Goal: Information Seeking & Learning: Learn about a topic

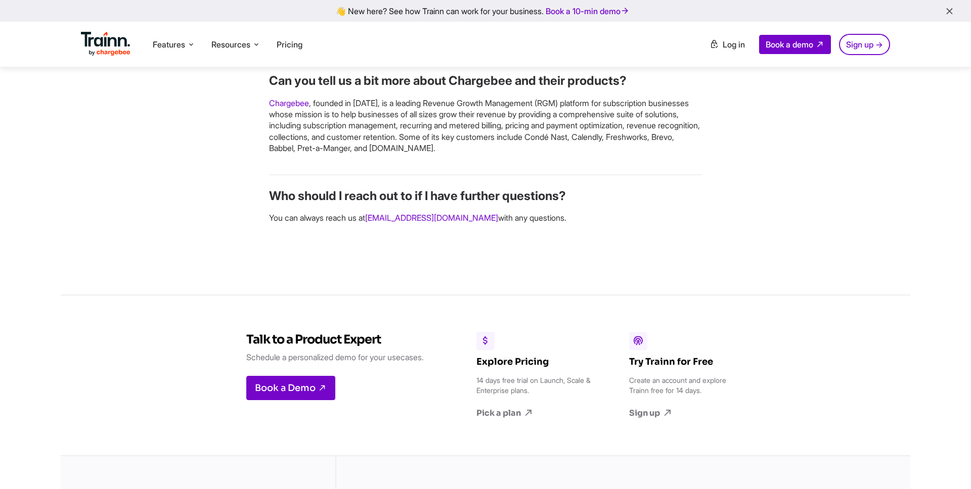
scroll to position [1645, 0]
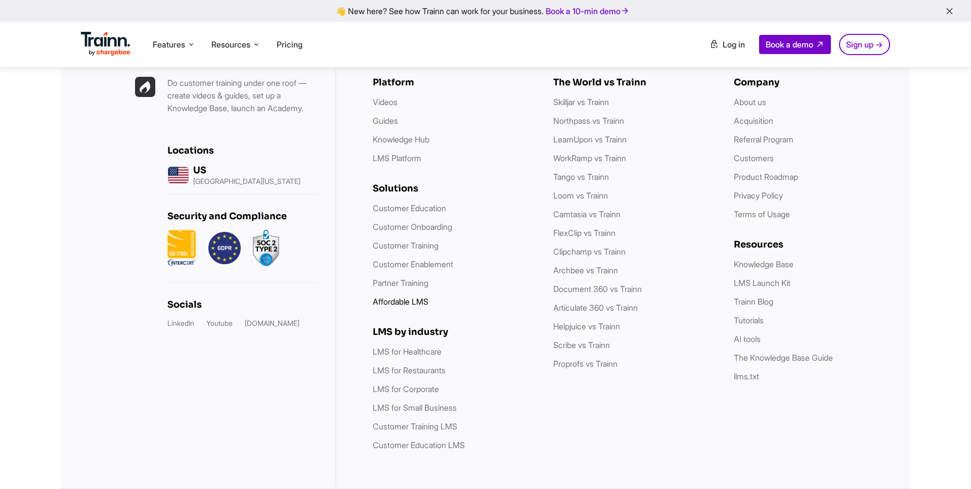
click at [423, 302] on link "Affordable LMS" at bounding box center [401, 302] width 56 height 10
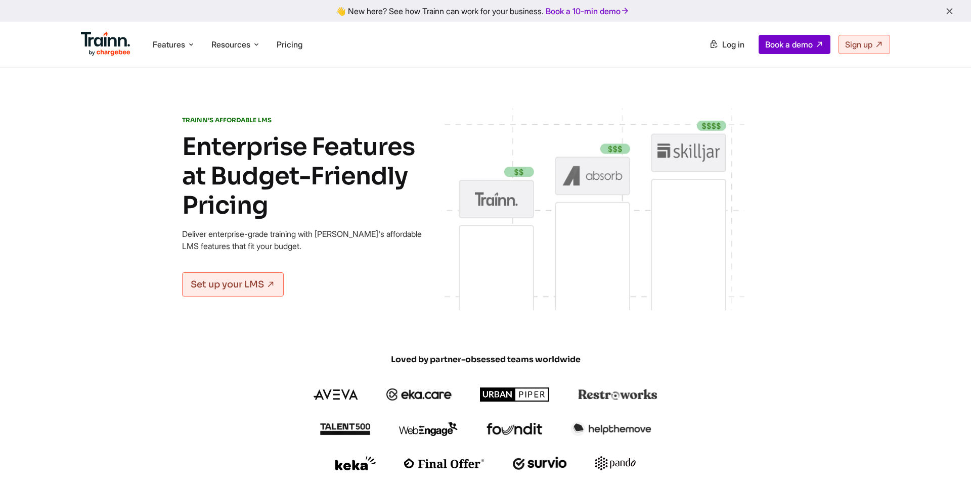
drag, startPoint x: 279, startPoint y: 205, endPoint x: 177, endPoint y: 148, distance: 117.0
click at [177, 148] on div "TRAINN’S AFFORDABLE LMS Enterprise Features at Budget-Friendly Pricing Deliver …" at bounding box center [485, 210] width 728 height 205
drag, startPoint x: 175, startPoint y: 137, endPoint x: 293, endPoint y: 251, distance: 164.1
click at [293, 251] on div "TRAINN’S AFFORDABLE LMS Enterprise Features at Budget-Friendly Pricing Deliver …" at bounding box center [485, 210] width 728 height 205
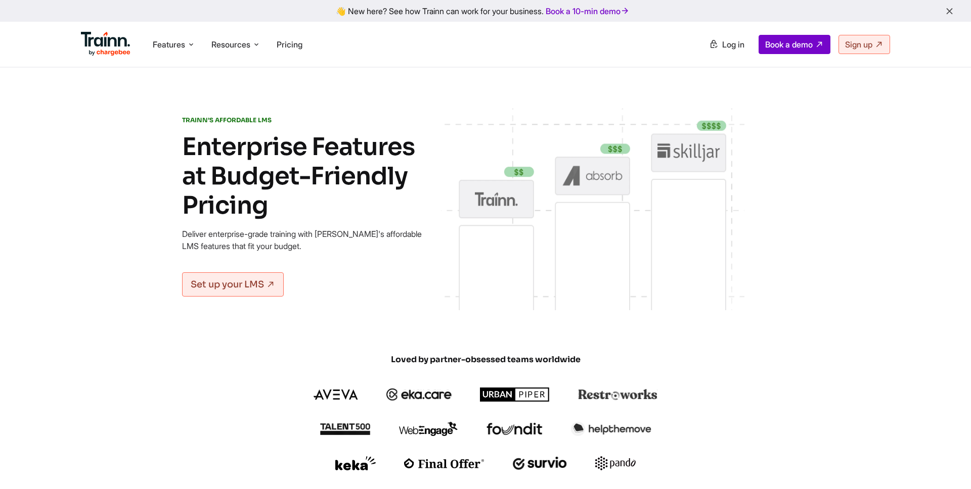
click at [334, 257] on div "TRAINN’S AFFORDABLE LMS Enterprise Features at Budget-Friendly Pricing Deliver …" at bounding box center [303, 210] width 243 height 205
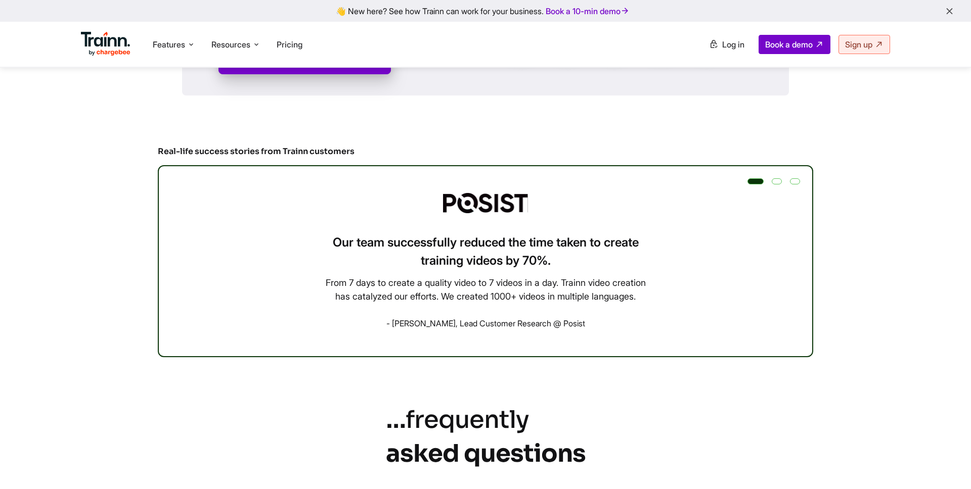
scroll to position [2679, 0]
